Goal: Information Seeking & Learning: Find specific fact

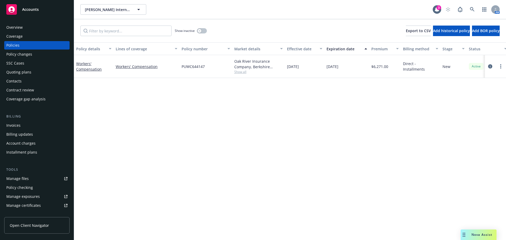
drag, startPoint x: 92, startPoint y: 66, endPoint x: 91, endPoint y: 73, distance: 6.6
click at [91, 71] on div "Workers' Compensation" at bounding box center [93, 66] width 35 height 11
click at [89, 71] on link "Workers' Compensation" at bounding box center [89, 66] width 26 height 11
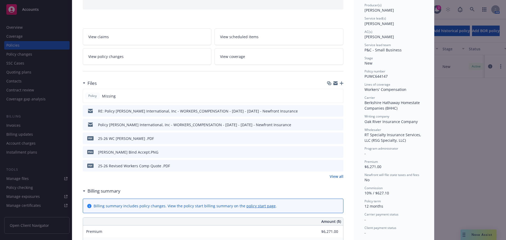
scroll to position [79, 0]
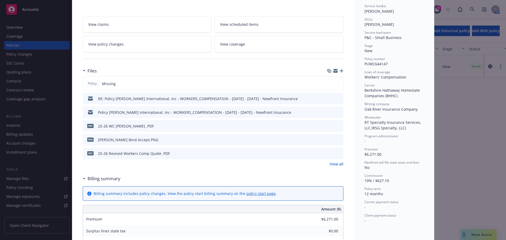
click at [337, 165] on link "View all" at bounding box center [337, 164] width 14 height 6
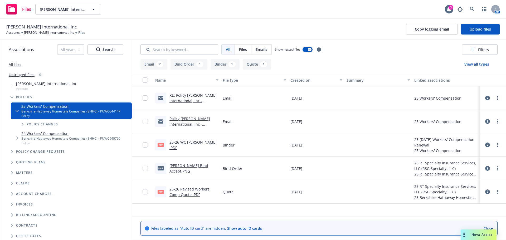
click at [177, 194] on link "25-26 Revised Workers Comp Quote .PDF" at bounding box center [190, 192] width 40 height 11
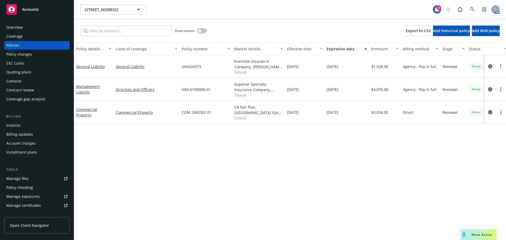
click at [204, 28] on div "Show inactive" at bounding box center [191, 31] width 32 height 11
click at [204, 30] on button "button" at bounding box center [202, 30] width 10 height 5
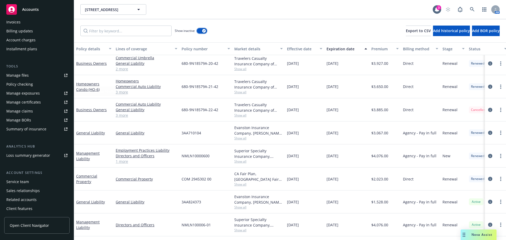
scroll to position [105, 0]
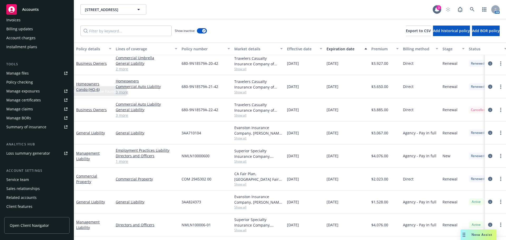
click at [22, 71] on div "Manage files" at bounding box center [17, 73] width 22 height 8
click at [123, 115] on link "3 more" at bounding box center [147, 116] width 62 height 6
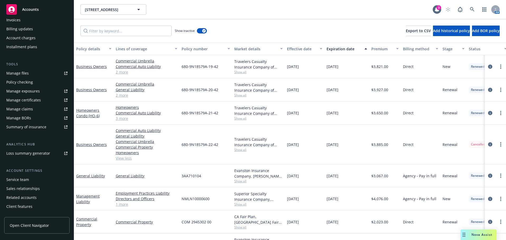
scroll to position [26, 0]
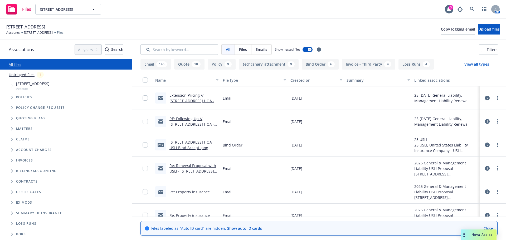
click at [11, 119] on icon "Tree Example" at bounding box center [12, 118] width 2 height 3
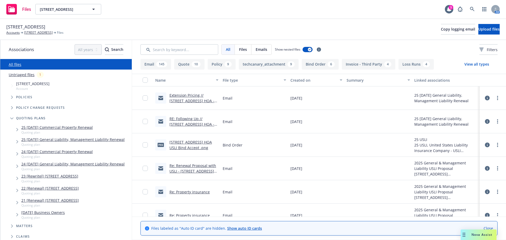
click at [13, 98] on icon "Tree Example" at bounding box center [12, 97] width 2 height 3
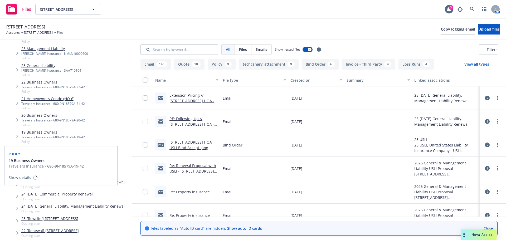
scroll to position [132, 0]
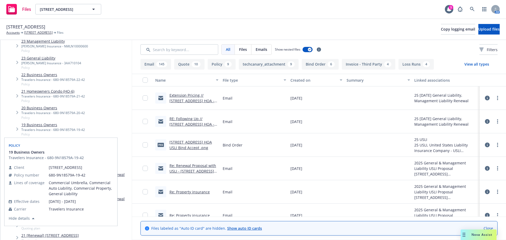
click at [99, 121] on div "19 Business Owners Travelers Insurance - 680-9N18579A-19-42 Policy Policy 19 Bu…" at bounding box center [71, 129] width 121 height 17
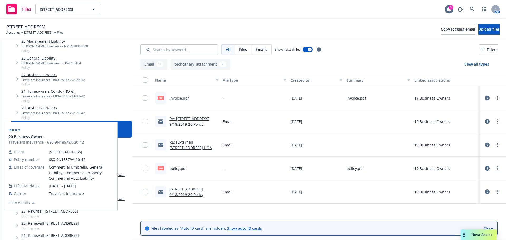
click at [43, 110] on link "20 Business Owners" at bounding box center [53, 108] width 64 height 6
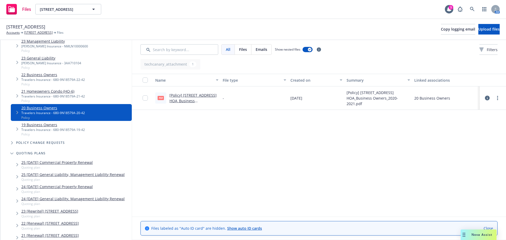
click at [178, 96] on link "[Policy] 2231 20th Street HOA_Business Owners_2020-2021.pdf" at bounding box center [193, 101] width 47 height 16
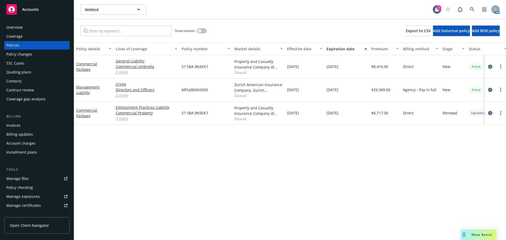
click at [18, 45] on div "Policies" at bounding box center [12, 45] width 13 height 8
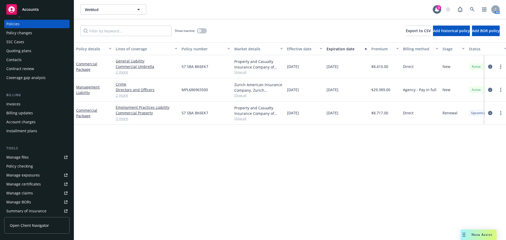
scroll to position [79, 0]
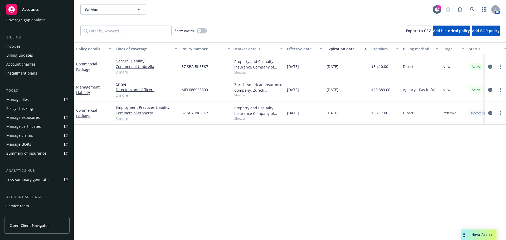
click at [21, 205] on div "Service team" at bounding box center [17, 206] width 23 height 8
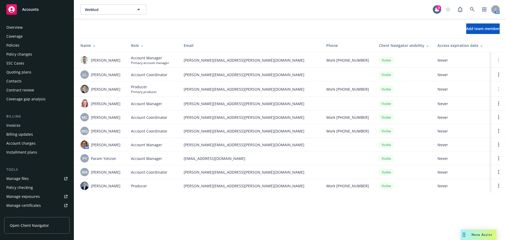
click at [21, 66] on div "SSC Cases" at bounding box center [15, 63] width 18 height 8
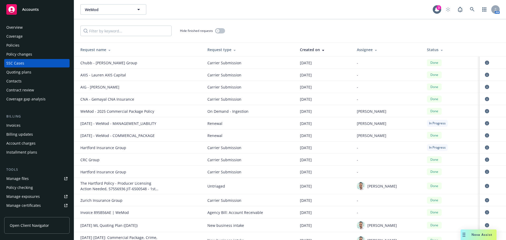
click at [35, 74] on div "Quoting plans" at bounding box center [36, 72] width 61 height 8
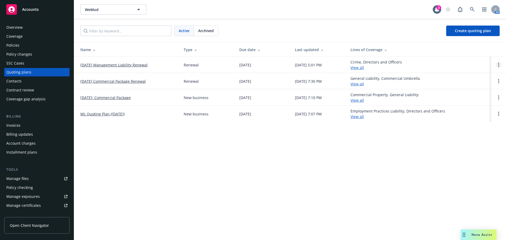
click at [499, 64] on icon "Open options" at bounding box center [498, 65] width 1 height 4
drag, startPoint x: 473, startPoint y: 26, endPoint x: 304, endPoint y: 7, distance: 169.9
click at [472, 26] on link "Copy logging email" at bounding box center [472, 29] width 46 height 11
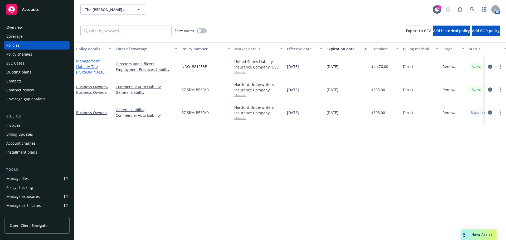
click at [80, 67] on link "Management Liability - The [PERSON_NAME] and [PERSON_NAME] Foundation" at bounding box center [91, 75] width 30 height 33
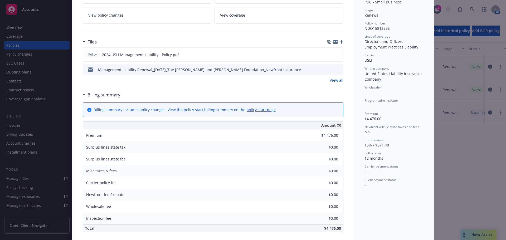
scroll to position [105, 0]
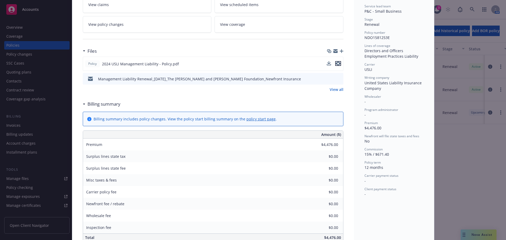
click at [336, 64] on icon "preview file" at bounding box center [338, 64] width 5 height 4
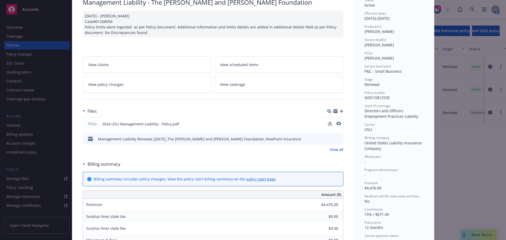
scroll to position [0, 0]
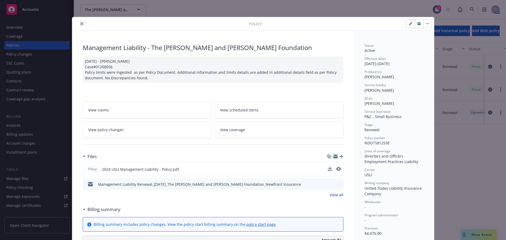
click at [80, 24] on icon "close" at bounding box center [81, 23] width 3 height 3
